Goal: Communication & Community: Answer question/provide support

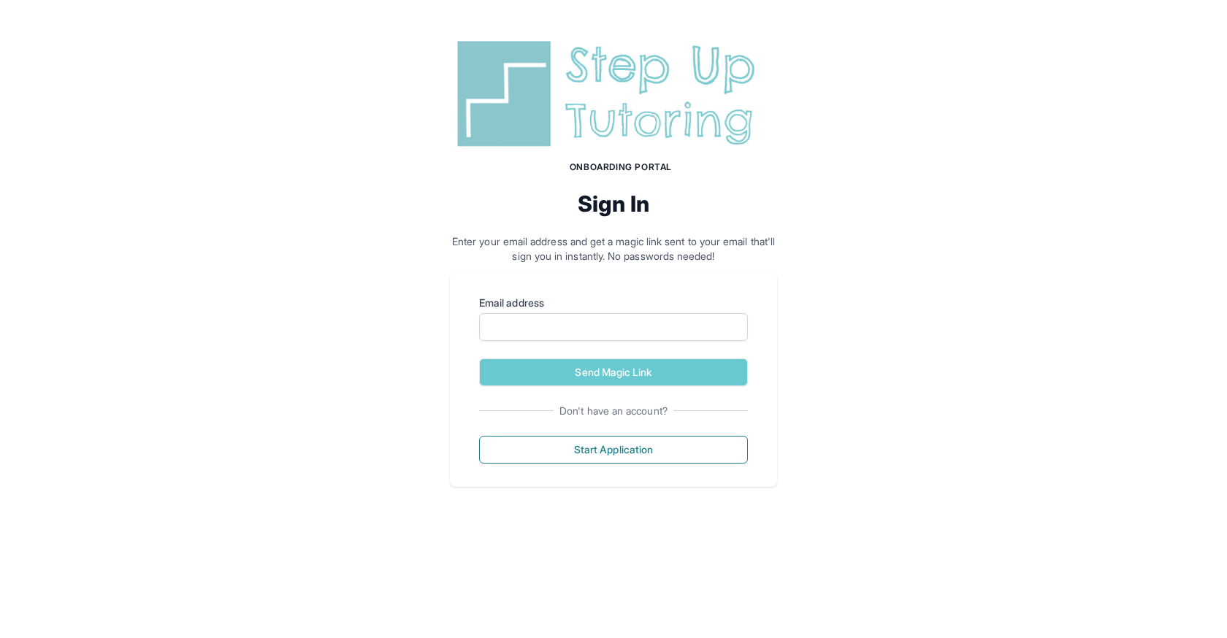
click at [594, 72] on img at bounding box center [613, 94] width 327 height 118
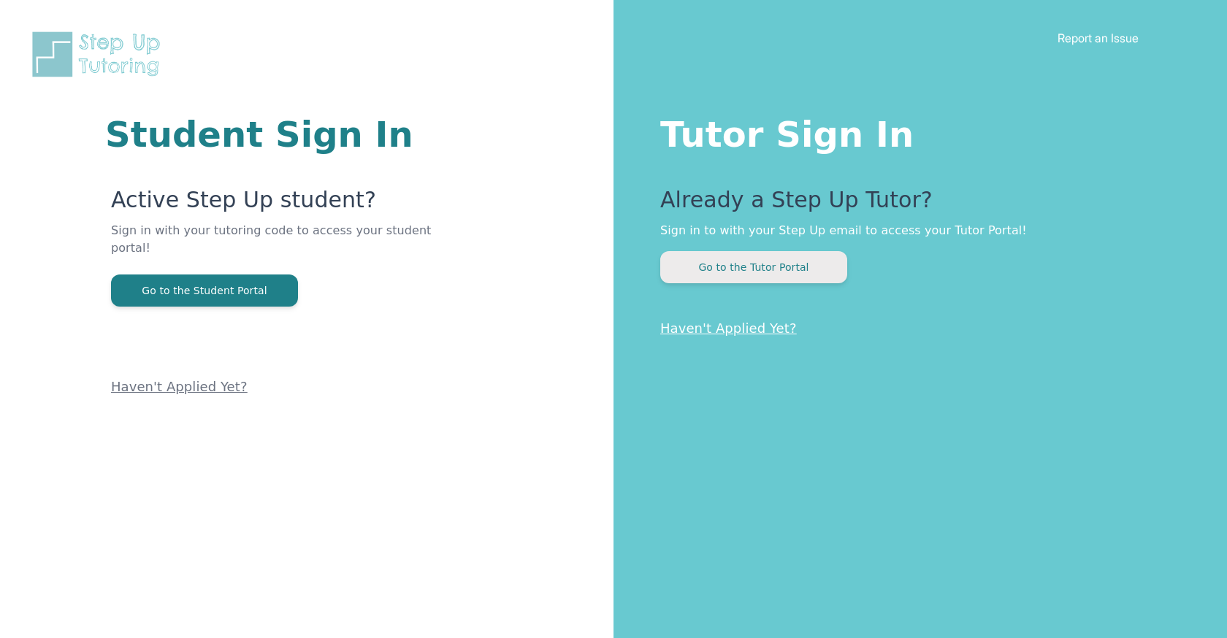
click at [730, 251] on button "Go to the Tutor Portal" at bounding box center [753, 267] width 187 height 32
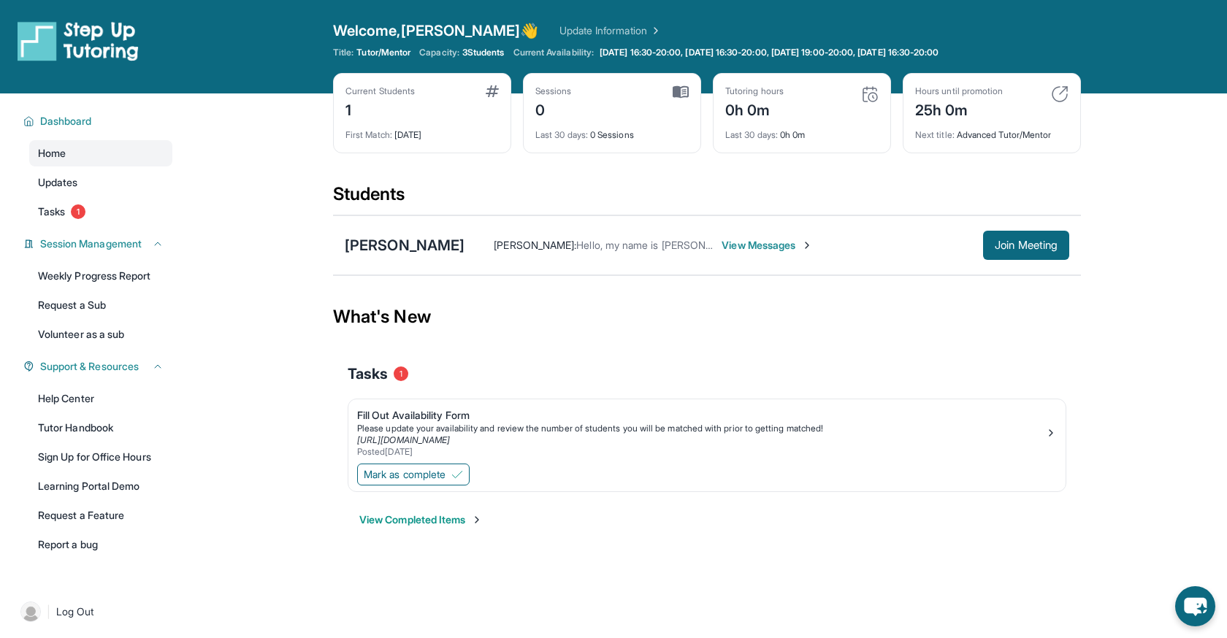
click at [746, 248] on span "View Messages" at bounding box center [767, 245] width 91 height 15
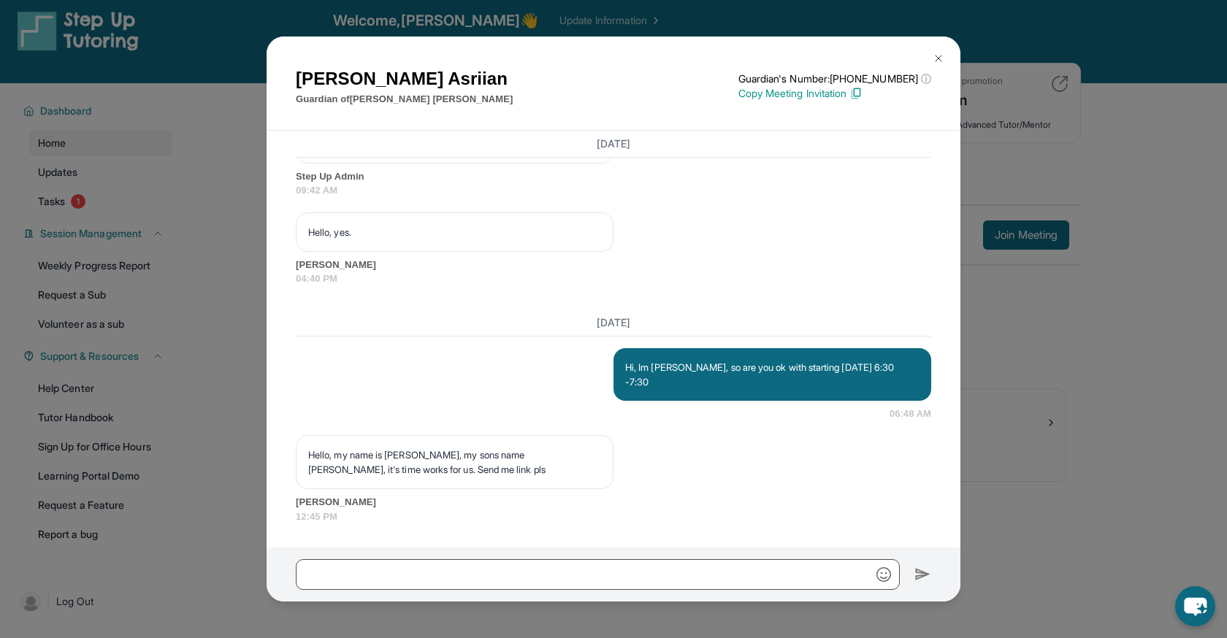
scroll to position [12, 0]
click at [938, 56] on img at bounding box center [939, 59] width 12 height 12
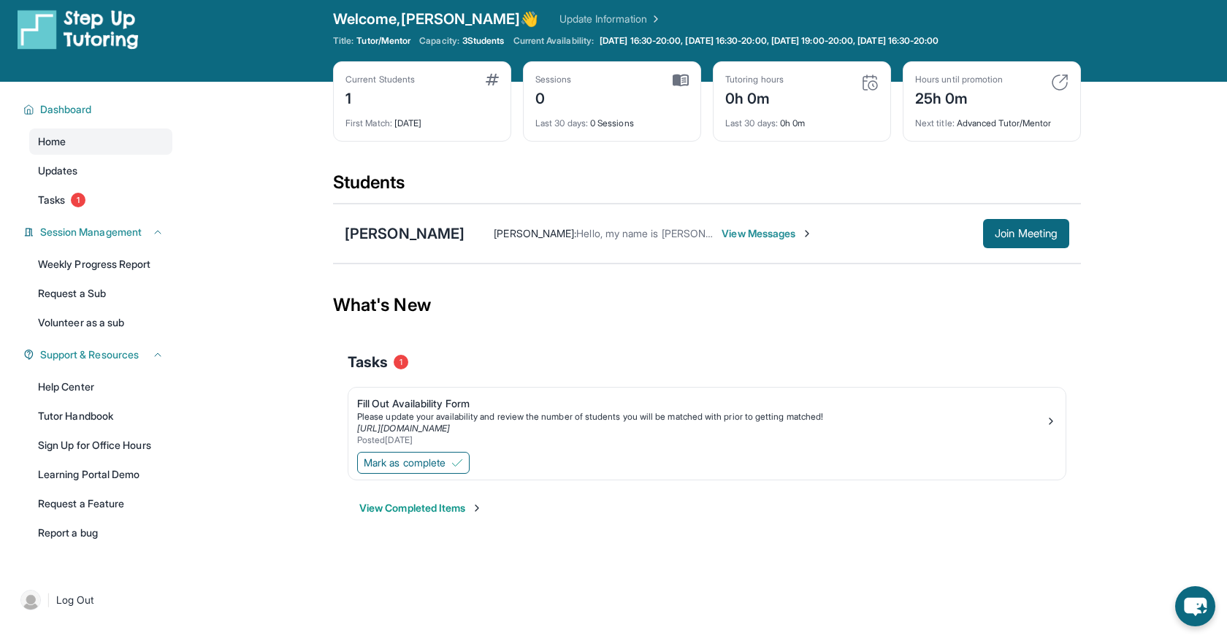
click at [763, 300] on div "What's New" at bounding box center [707, 305] width 748 height 64
click at [965, 152] on div "Current Students 1 First Match : [DATE] Sessions 0 Last 30 days : 0 Sessions Tu…" at bounding box center [707, 116] width 748 height 110
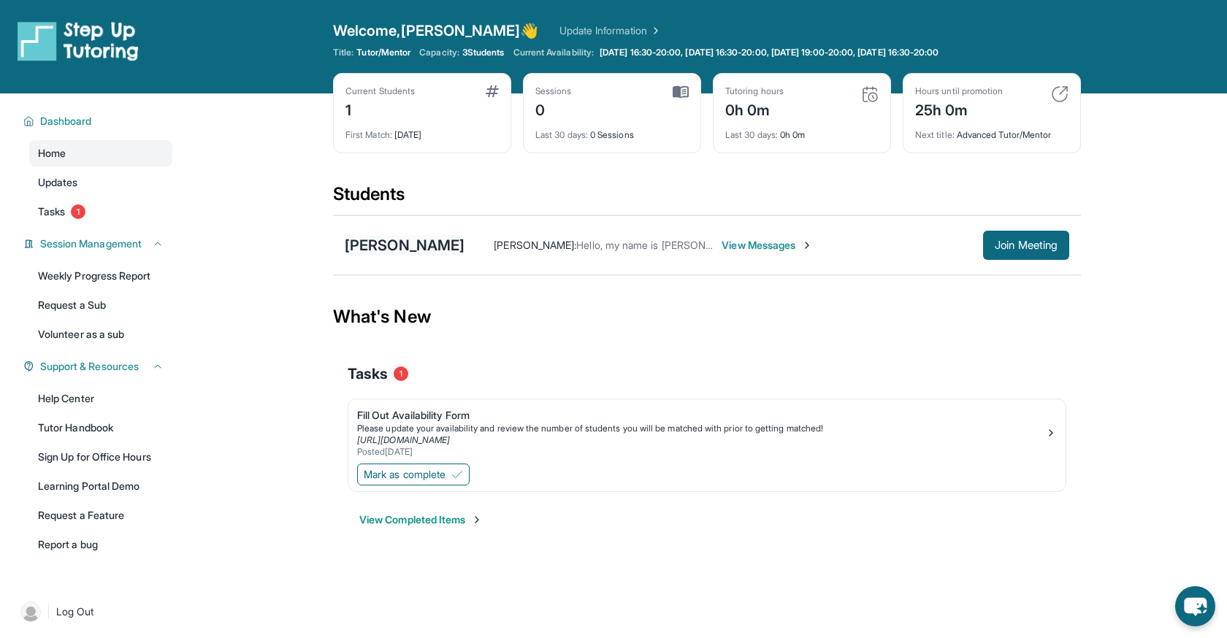
click at [435, 244] on div "[PERSON_NAME]" at bounding box center [405, 245] width 120 height 20
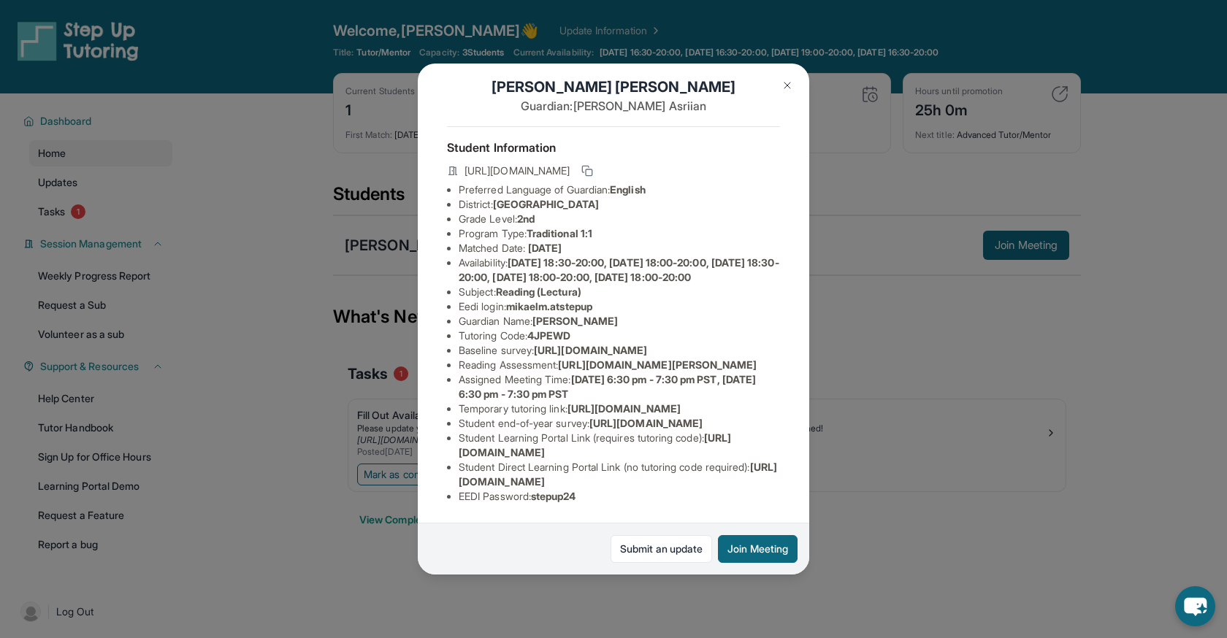
scroll to position [177, 0]
click at [758, 546] on button "Join Meeting" at bounding box center [758, 549] width 80 height 28
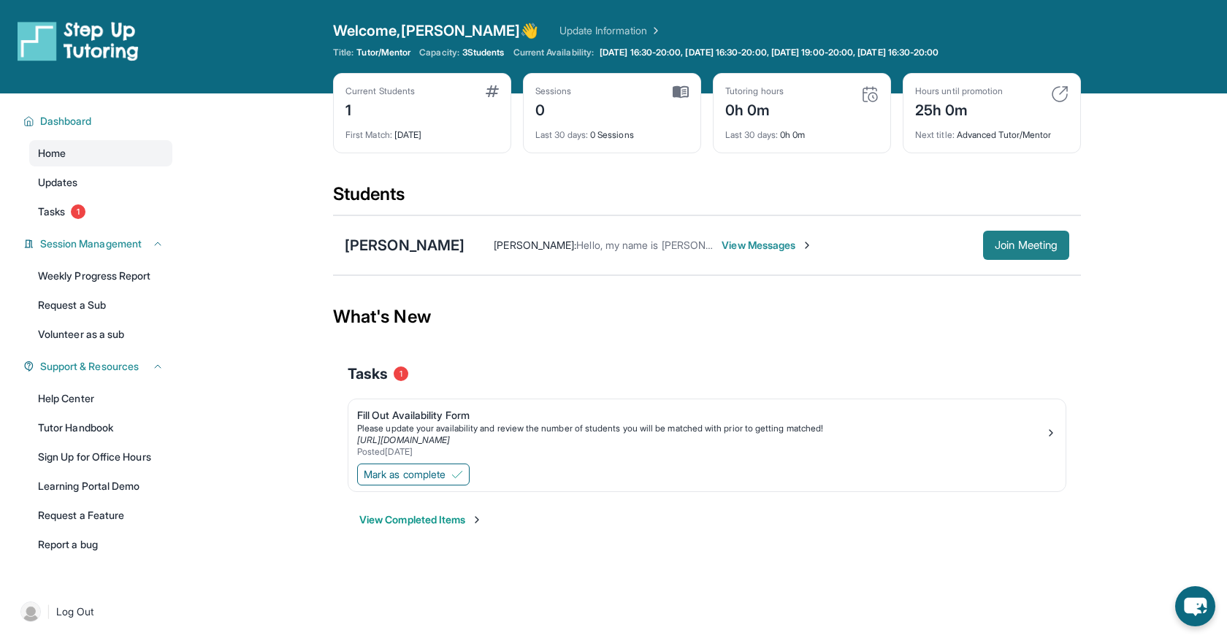
click at [1044, 250] on span "Join Meeting" at bounding box center [1026, 245] width 63 height 9
click at [417, 241] on div "[PERSON_NAME]" at bounding box center [405, 245] width 120 height 20
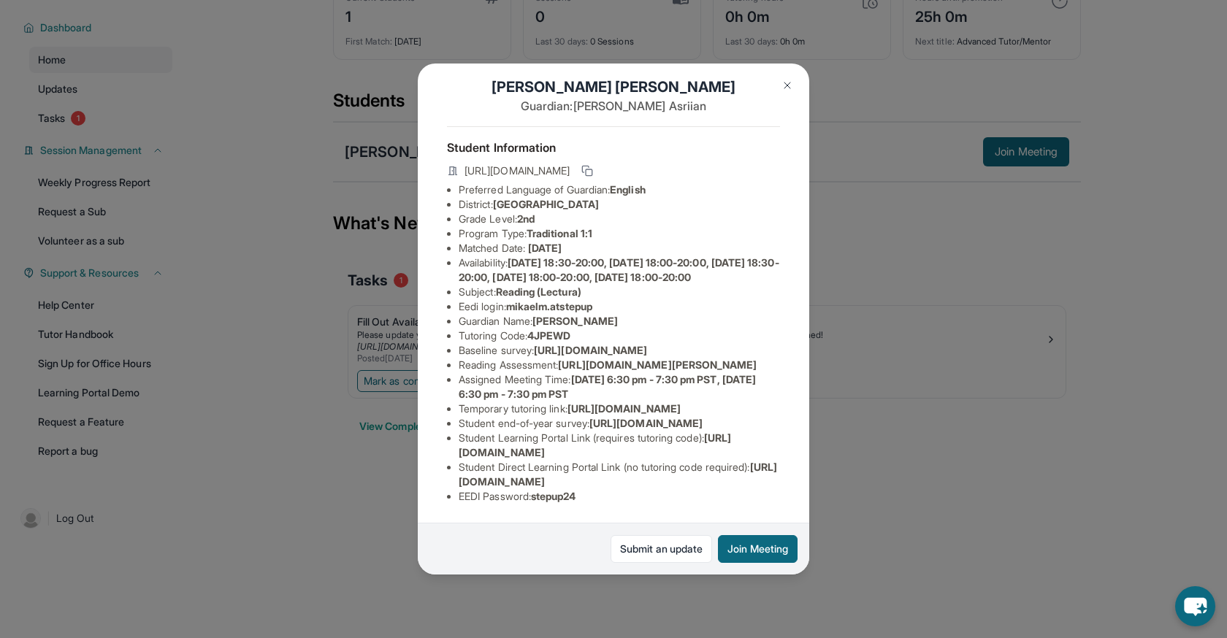
scroll to position [0, 4]
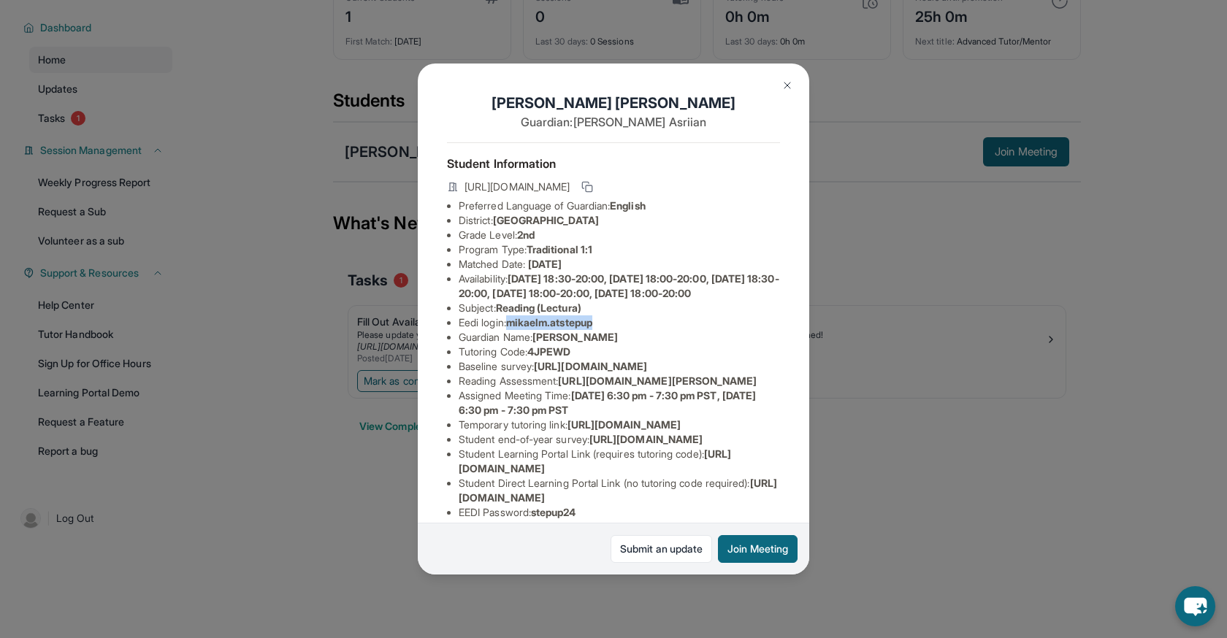
drag, startPoint x: 602, startPoint y: 334, endPoint x: 509, endPoint y: 344, distance: 93.2
click at [509, 330] on li "Eedi login : [PERSON_NAME].atstepup" at bounding box center [619, 322] width 321 height 15
copy span "mikaelm.atstepup"
click at [661, 238] on li "Grade Level: 2nd" at bounding box center [619, 235] width 321 height 15
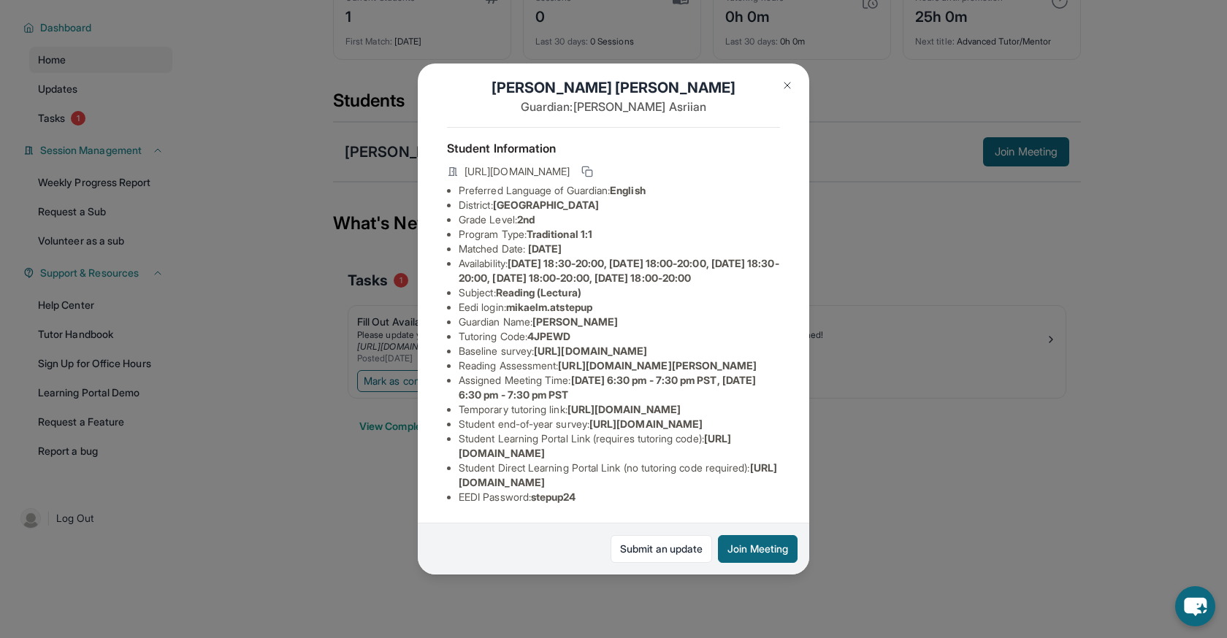
scroll to position [18, 5]
drag, startPoint x: 562, startPoint y: 422, endPoint x: 788, endPoint y: 433, distance: 225.9
click at [788, 433] on div "[PERSON_NAME] Guardian: [PERSON_NAME] Student Information [URL][DOMAIN_NAME] Pr…" at bounding box center [613, 319] width 391 height 510
copy span "[URL][DOMAIN_NAME][PERSON_NAME]"
click at [786, 89] on img at bounding box center [787, 86] width 12 height 12
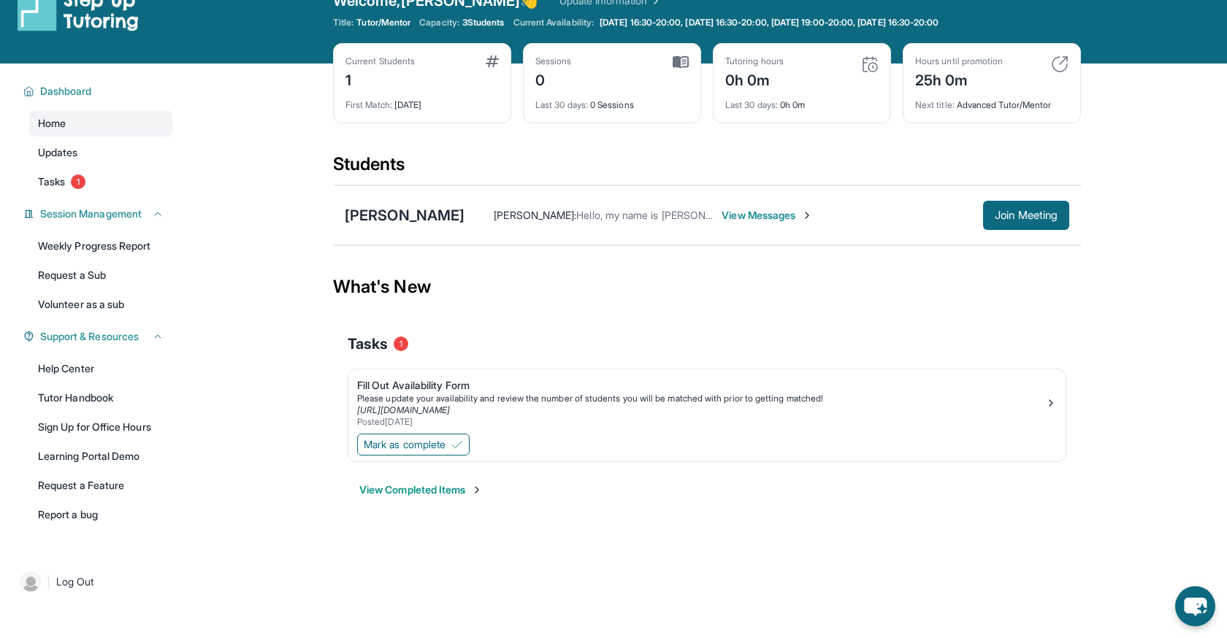
scroll to position [0, 0]
